Goal: Task Accomplishment & Management: Manage account settings

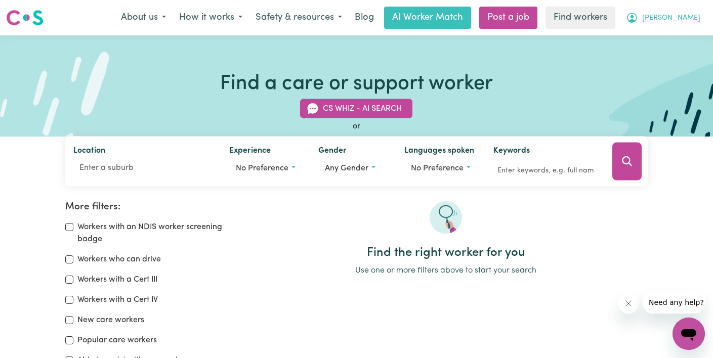
click at [688, 17] on span "[PERSON_NAME]" at bounding box center [671, 18] width 58 height 11
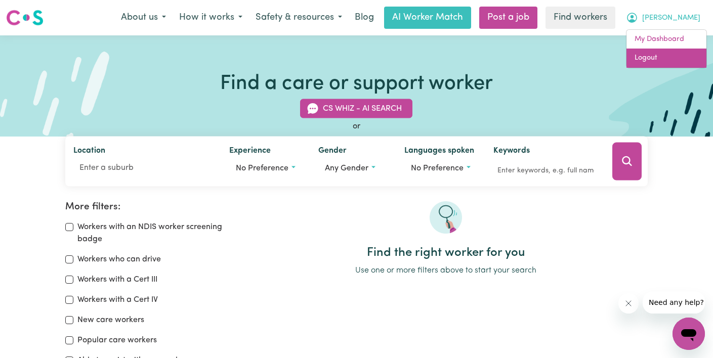
click at [676, 56] on link "Logout" at bounding box center [667, 58] width 80 height 19
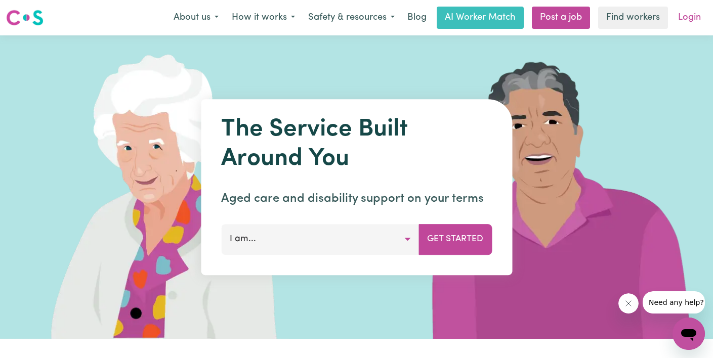
click at [692, 18] on link "Login" at bounding box center [689, 18] width 35 height 22
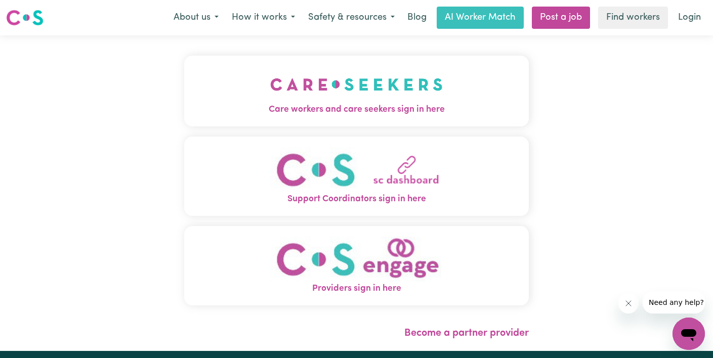
click at [383, 95] on img "Care workers and care seekers sign in here" at bounding box center [356, 84] width 173 height 37
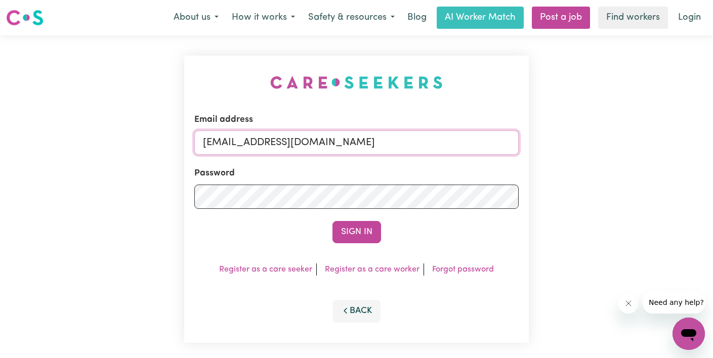
drag, startPoint x: 365, startPoint y: 152, endPoint x: 90, endPoint y: 126, distance: 277.1
click at [90, 126] on div "Email address [EMAIL_ADDRESS][DOMAIN_NAME] Password Sign In Register as a care …" at bounding box center [356, 199] width 713 height 328
paste input "Introduction To SIRS Course"
drag, startPoint x: 255, startPoint y: 143, endPoint x: 481, endPoint y: 148, distance: 226.3
click at [481, 148] on input "superuser~Introduction To SIRS Cours" at bounding box center [356, 143] width 324 height 24
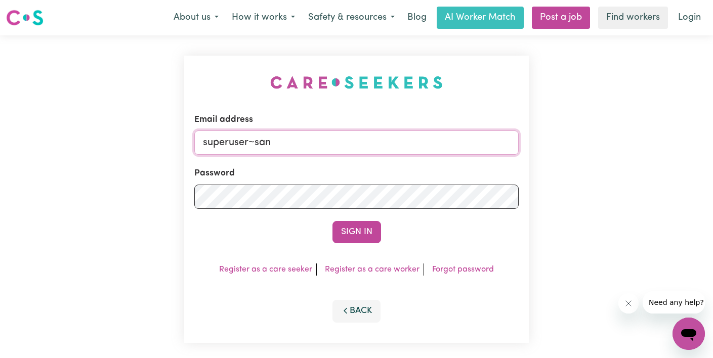
type input "[EMAIL_ADDRESS][DOMAIN_NAME]"
click at [93, 192] on div "Email address [EMAIL_ADDRESS][DOMAIN_NAME] Password Sign In Register as a care …" at bounding box center [356, 199] width 713 height 328
click at [333, 221] on button "Sign In" at bounding box center [357, 232] width 49 height 22
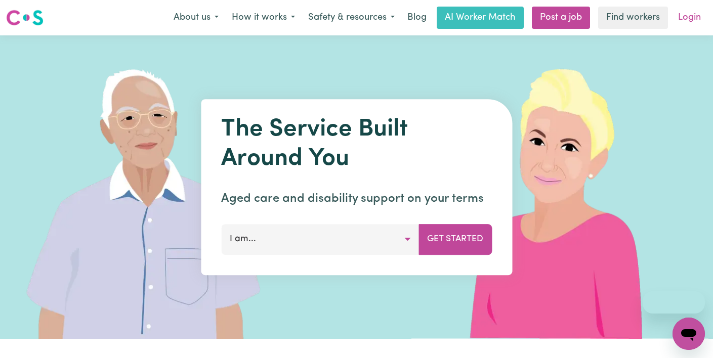
click at [688, 16] on link "Login" at bounding box center [689, 18] width 35 height 22
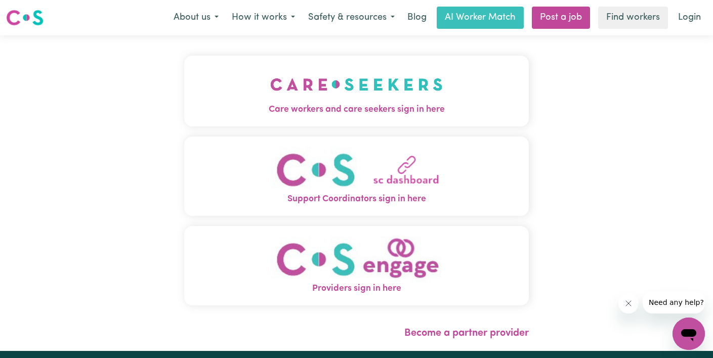
click at [326, 118] on button "Care workers and care seekers sign in here" at bounding box center [356, 91] width 345 height 71
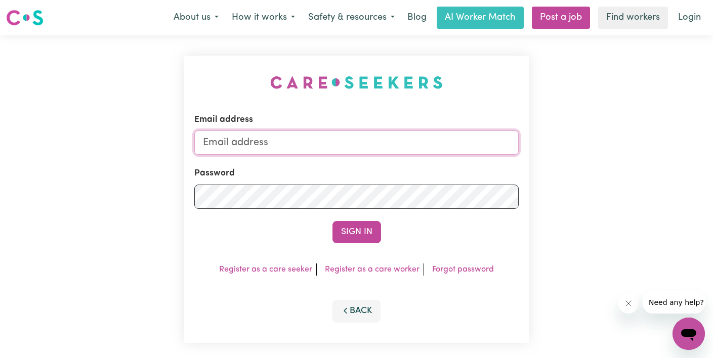
type input "[EMAIL_ADDRESS][DOMAIN_NAME]"
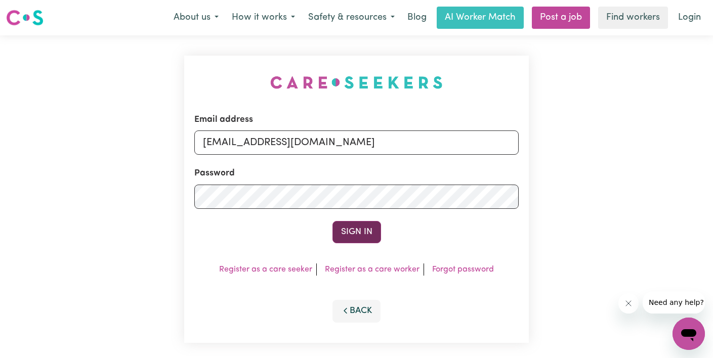
click at [350, 232] on button "Sign In" at bounding box center [357, 232] width 49 height 22
